Goal: Book appointment/travel/reservation

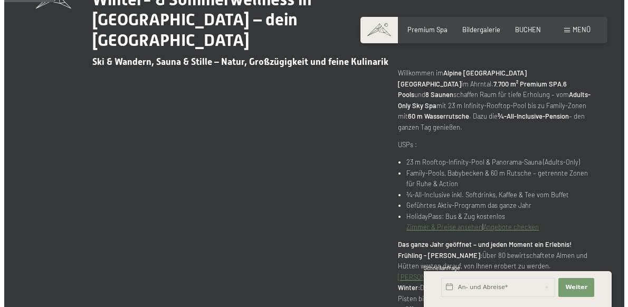
scroll to position [422, 0]
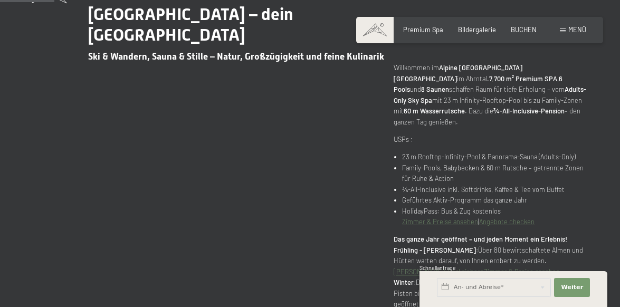
click at [562, 29] on span at bounding box center [563, 30] width 6 height 5
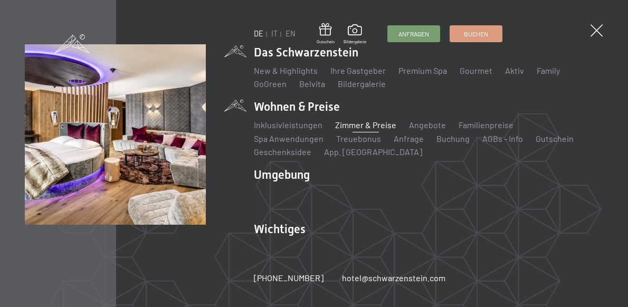
click at [349, 125] on link "Zimmer & Preise" at bounding box center [365, 125] width 61 height 10
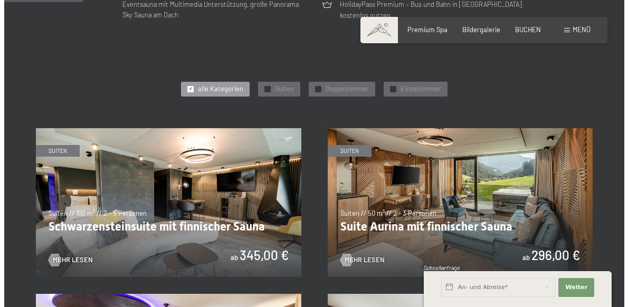
scroll to position [317, 0]
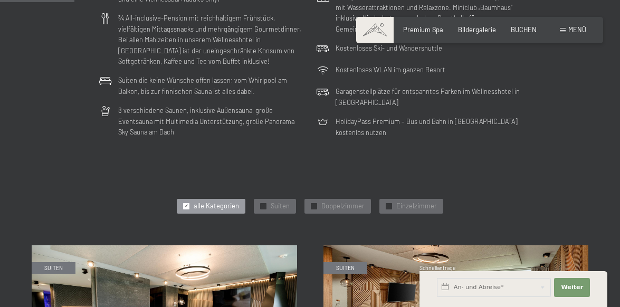
click at [567, 30] on div "Menü" at bounding box center [573, 30] width 26 height 10
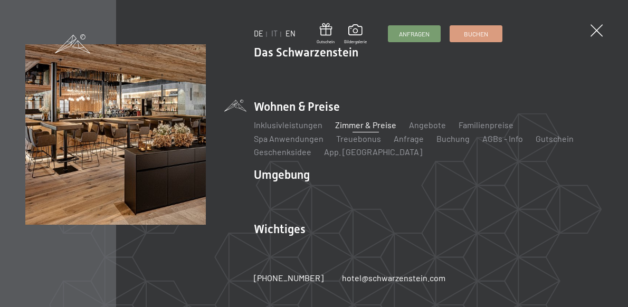
click at [293, 34] on link "EN" at bounding box center [291, 33] width 10 height 9
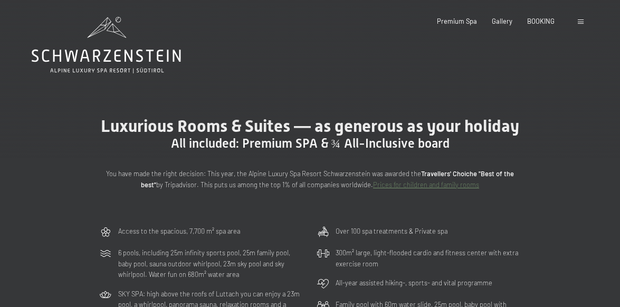
click at [580, 22] on span at bounding box center [581, 22] width 6 height 5
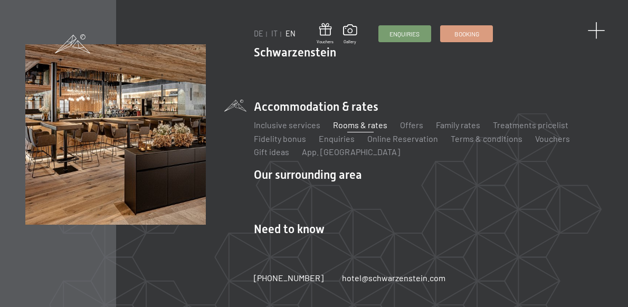
click at [599, 32] on span at bounding box center [595, 30] width 17 height 17
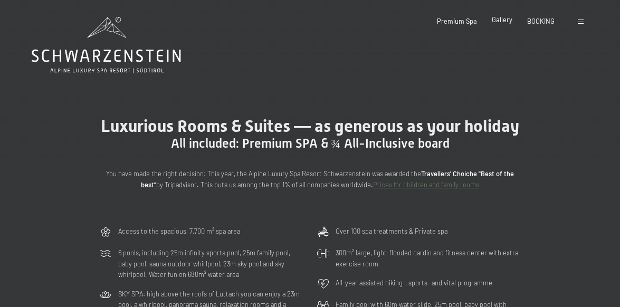
click at [505, 21] on span "Gallery" at bounding box center [502, 19] width 21 height 8
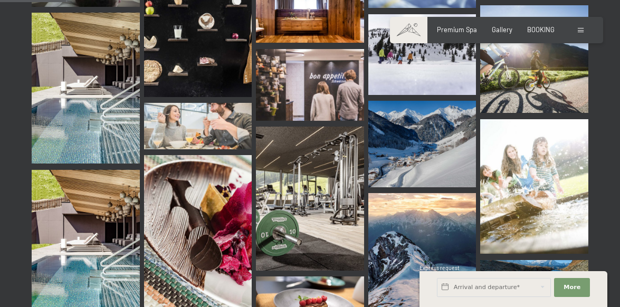
scroll to position [950, 0]
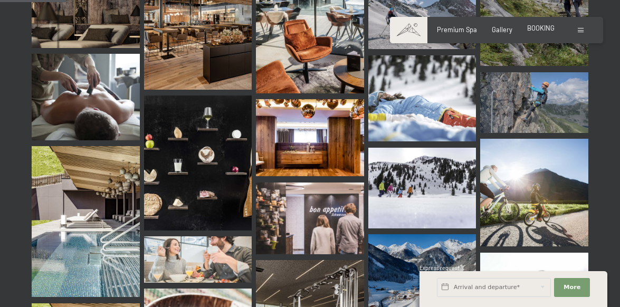
click at [537, 27] on span "BOOKING" at bounding box center [540, 28] width 27 height 8
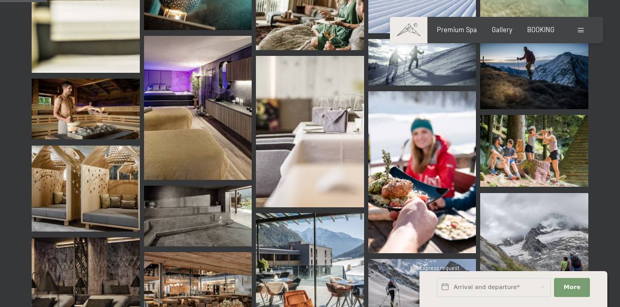
click at [584, 27] on div at bounding box center [582, 30] width 8 height 10
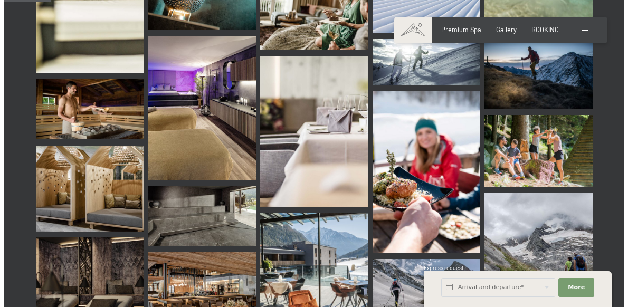
scroll to position [682, 0]
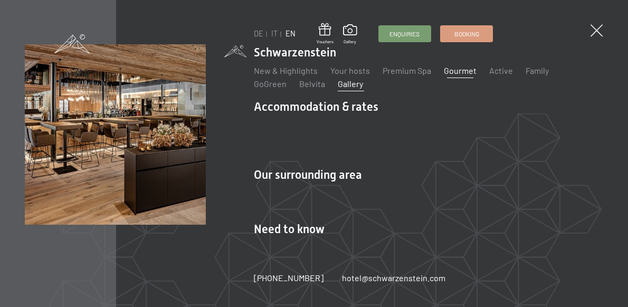
click at [464, 68] on link "Gourmet" at bounding box center [460, 70] width 33 height 10
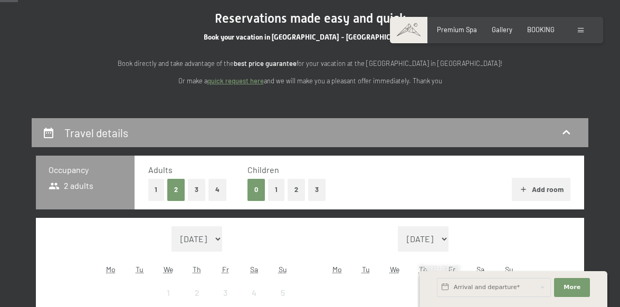
scroll to position [106, 0]
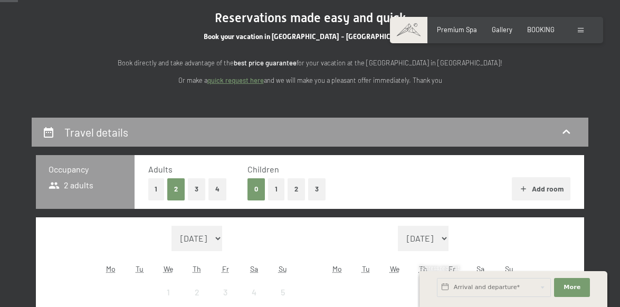
click at [298, 191] on button "2" at bounding box center [296, 189] width 17 height 22
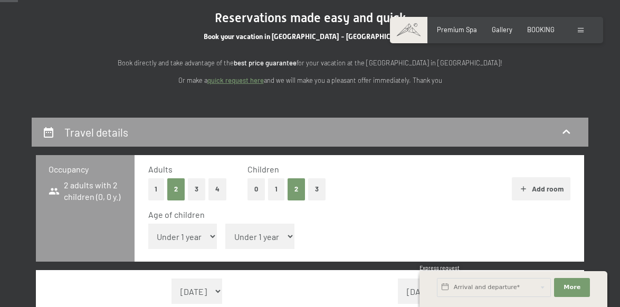
click at [193, 239] on select "Under 1 year 1 year 2 years 3 years 4 years 5 years 6 years 7 years 8 years 9 y…" at bounding box center [182, 236] width 69 height 25
select select "3"
click at [148, 224] on select "Under 1 year 1 year 2 years 3 years 4 years 5 years 6 years 7 years 8 years 9 y…" at bounding box center [182, 236] width 69 height 25
click at [259, 231] on select "Under 1 year 1 year 2 years 3 years 4 years 5 years 6 years 7 years 8 years 9 y…" at bounding box center [259, 236] width 69 height 25
select select "7"
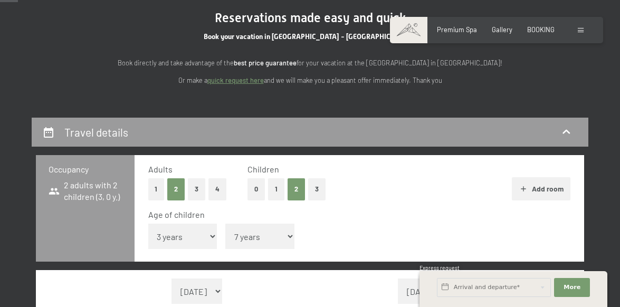
click at [225, 224] on select "Under 1 year 1 year 2 years 3 years 4 years 5 years 6 years 7 years 8 years 9 y…" at bounding box center [259, 236] width 69 height 25
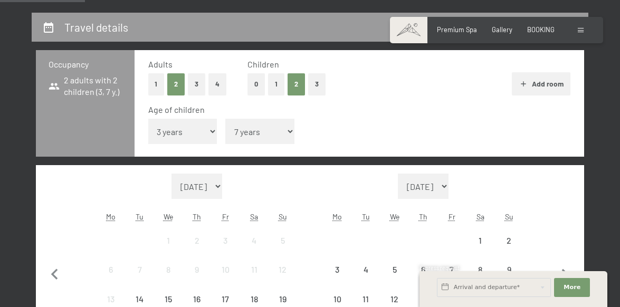
scroll to position [211, 0]
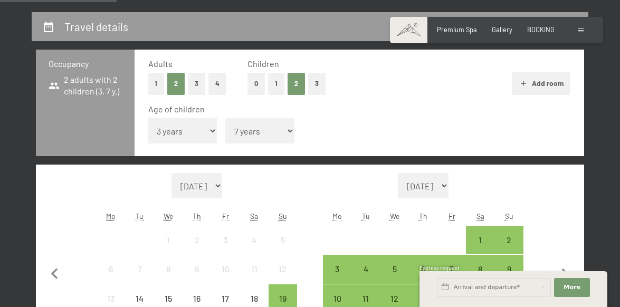
click at [224, 186] on span "Consent to marketing activities*" at bounding box center [267, 183] width 119 height 11
click at [203, 186] on input "Consent to marketing activities*" at bounding box center [197, 183] width 11 height 11
click at [235, 185] on span "Consent to marketing activities*" at bounding box center [267, 183] width 119 height 11
click at [203, 185] on input "Consent to marketing activities*" at bounding box center [197, 183] width 11 height 11
checkbox input "false"
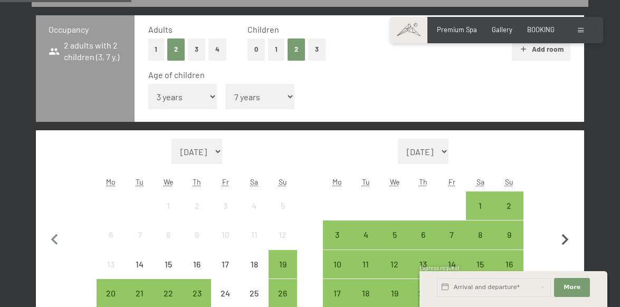
scroll to position [264, 0]
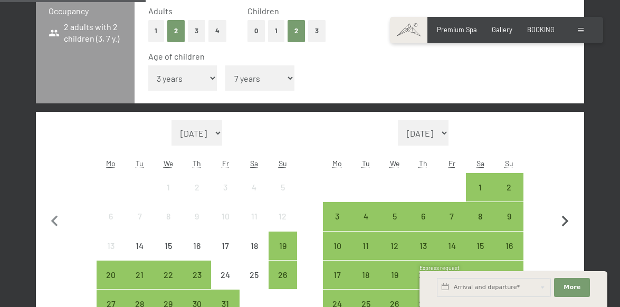
click at [565, 223] on icon "button" at bounding box center [565, 221] width 7 height 11
select select "2025-11-01"
select select "2025-12-01"
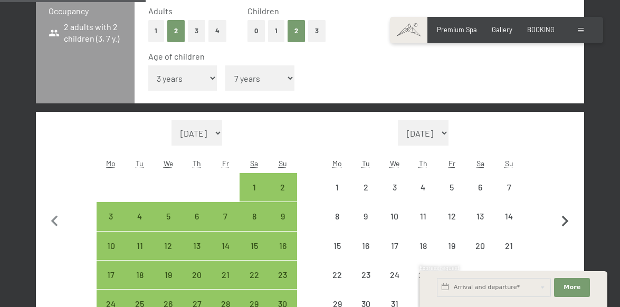
click at [565, 223] on icon "button" at bounding box center [565, 221] width 7 height 11
select select "2025-12-01"
select select "2026-01-01"
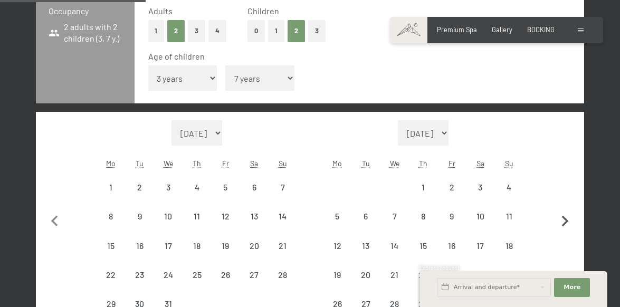
click at [565, 223] on icon "button" at bounding box center [565, 221] width 7 height 11
click at [565, 223] on button "button" at bounding box center [565, 219] width 22 height 198
select select "2026-03-01"
select select "2026-04-01"
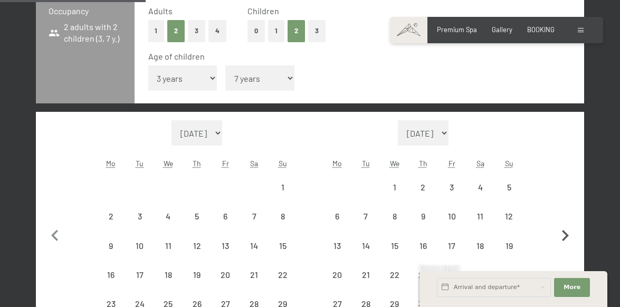
click at [565, 223] on button "button" at bounding box center [565, 233] width 22 height 227
select select "2026-04-01"
select select "2026-05-01"
click at [565, 223] on icon "button" at bounding box center [565, 221] width 7 height 11
select select "2026-05-01"
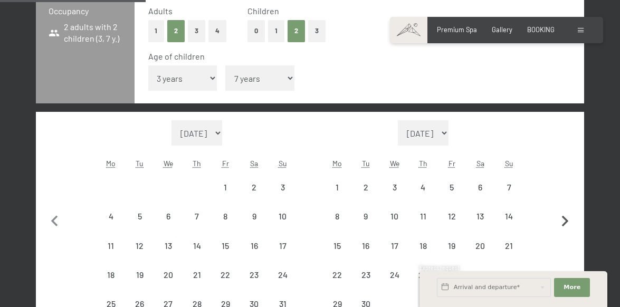
select select "2026-06-01"
click at [565, 223] on icon "button" at bounding box center [565, 221] width 7 height 11
select select "2026-06-01"
select select "2026-07-01"
select select "2026-06-01"
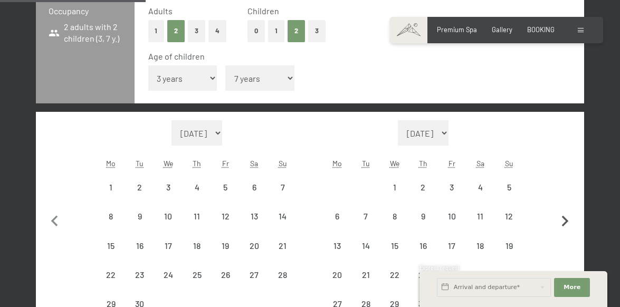
select select "2026-07-01"
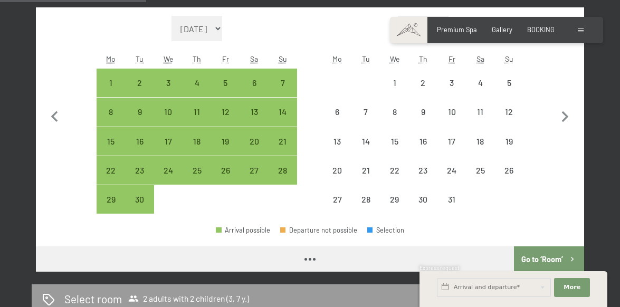
select select "2026-06-01"
select select "2026-07-01"
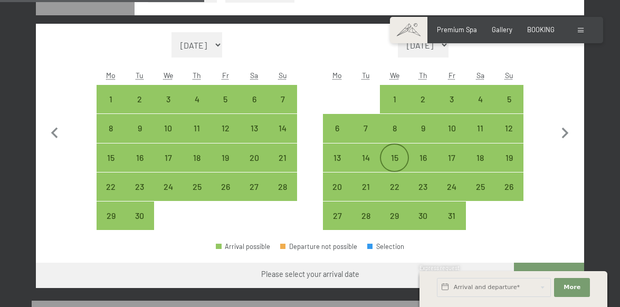
scroll to position [369, 0]
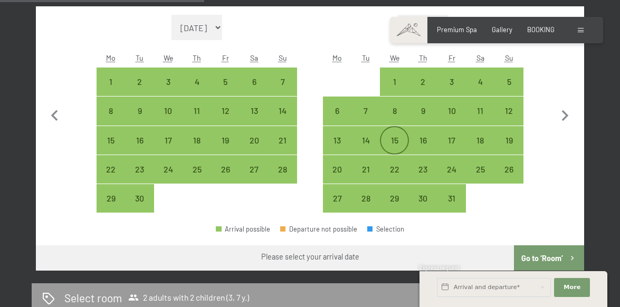
click at [397, 137] on div "15" at bounding box center [394, 149] width 26 height 26
select select "2026-06-01"
select select "2026-07-01"
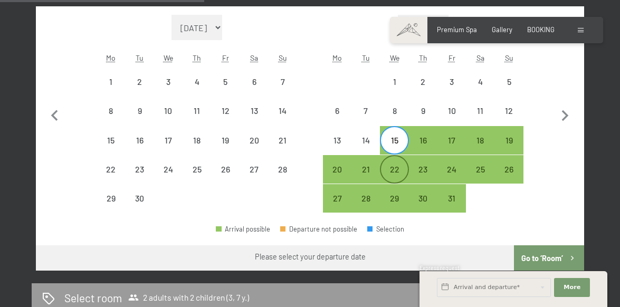
click at [396, 171] on div "22" at bounding box center [394, 178] width 26 height 26
select select "2026-06-01"
select select "2026-07-01"
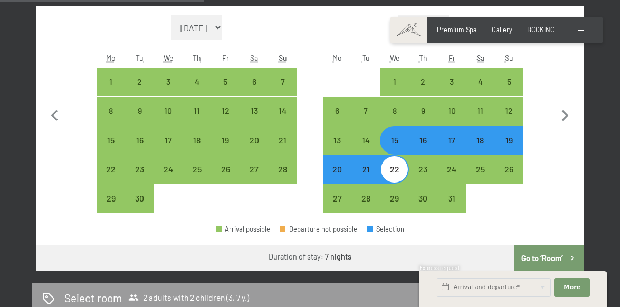
click at [545, 257] on button "Go to ‘Room’" at bounding box center [549, 257] width 70 height 25
select select "2026-06-01"
select select "2026-07-01"
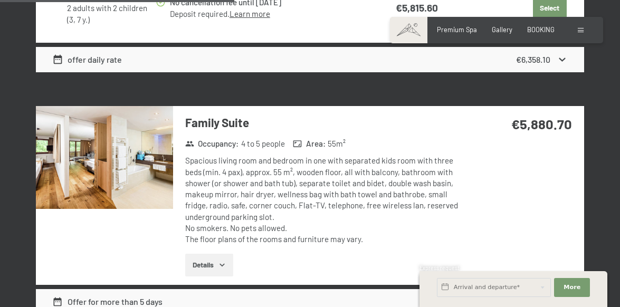
scroll to position [1279, 0]
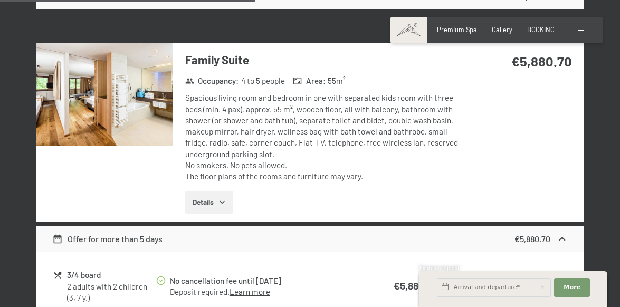
click at [211, 198] on button "Details" at bounding box center [209, 202] width 48 height 23
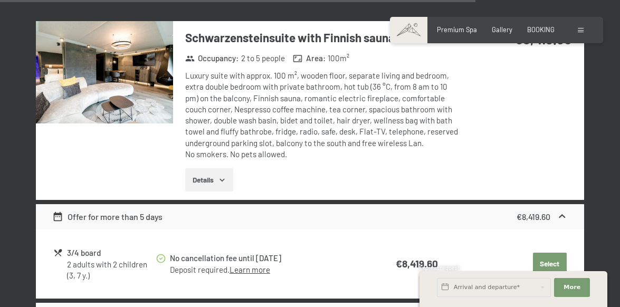
scroll to position [2493, 0]
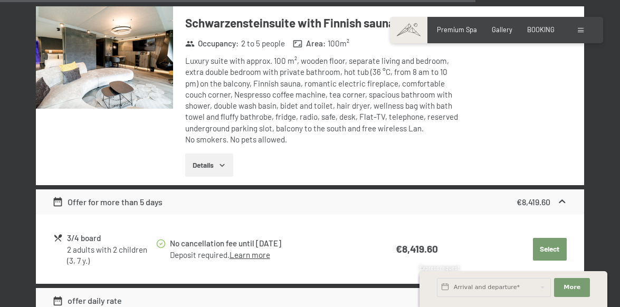
click at [224, 168] on icon "button" at bounding box center [222, 165] width 8 height 8
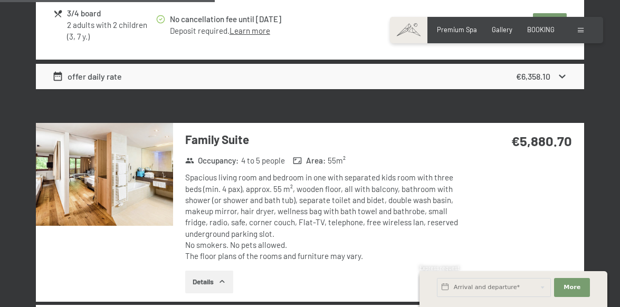
scroll to position [1171, 0]
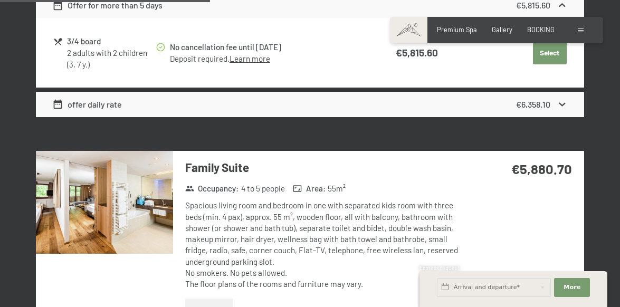
click at [217, 168] on h3 "Family Suite" at bounding box center [323, 167] width 276 height 16
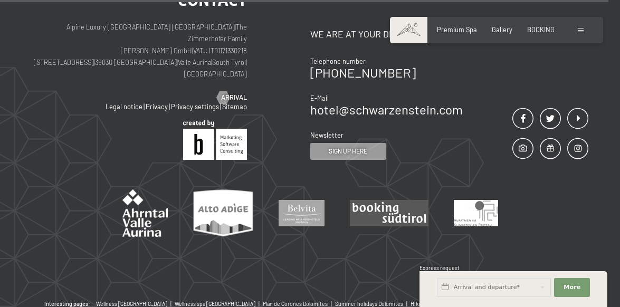
scroll to position [2481, 0]
